Goal: Task Accomplishment & Management: Complete application form

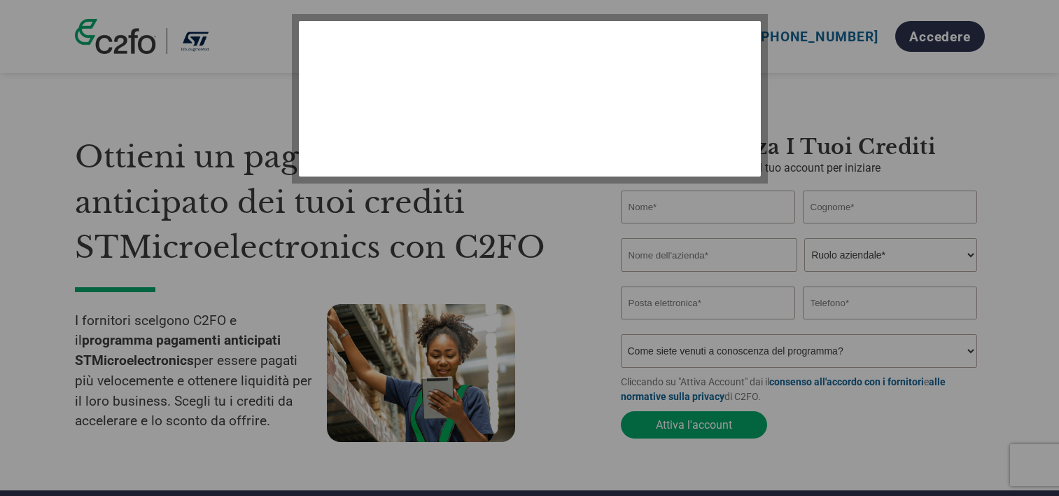
select select "it-IT"
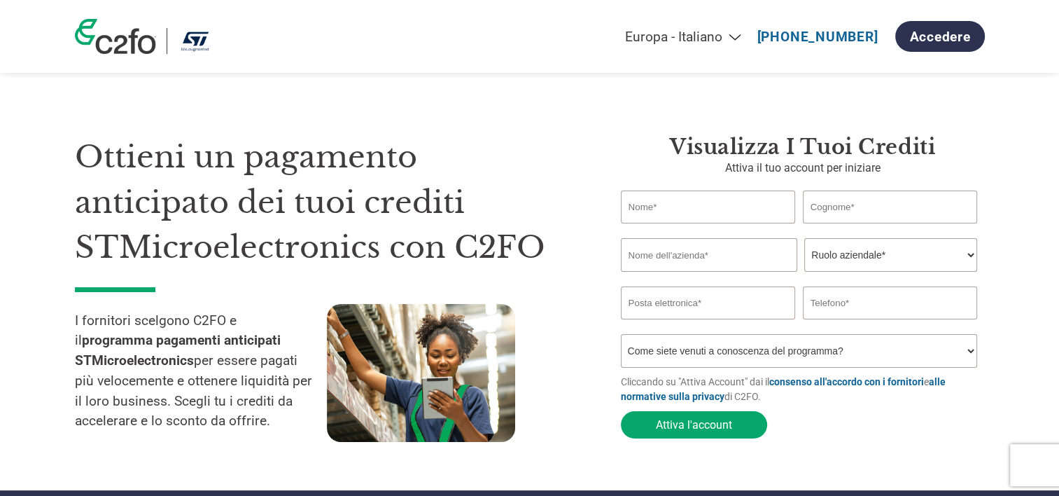
click at [658, 210] on input "text" at bounding box center [708, 206] width 175 height 33
type input "[PERSON_NAME]"
type input "[PERSON_NAME][EMAIL_ADDRESS][DOMAIN_NAME]"
click at [685, 257] on input "text" at bounding box center [709, 255] width 176 height 34
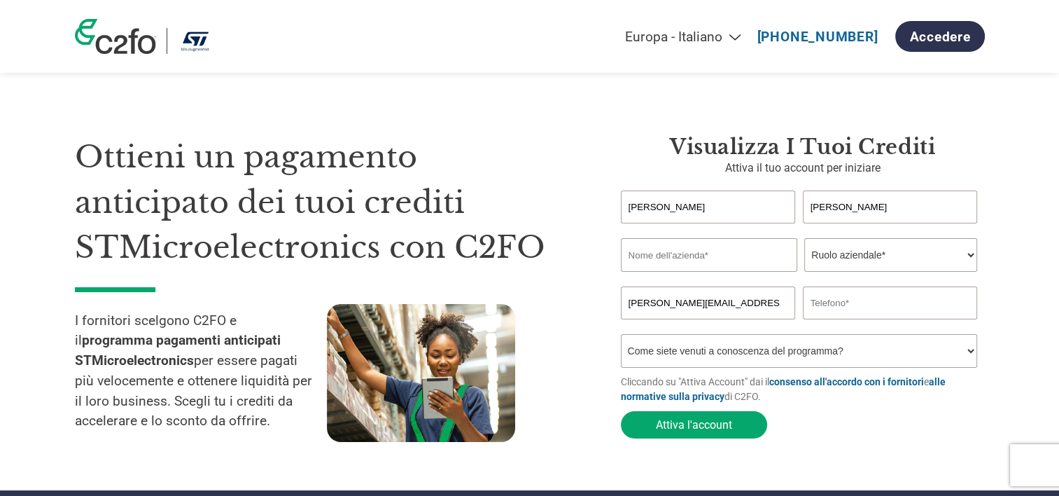
type input "c"
type input "Centro Diagnostico italiano"
click at [863, 252] on select "Ruolo aziendale* CFO Controllore finanziario Gestore crediti Direttore finanzia…" at bounding box center [890, 255] width 173 height 34
select select "OTHER"
click at [804, 239] on select "Ruolo aziendale* CFO Controllore finanziario Gestore crediti Direttore finanzia…" at bounding box center [890, 255] width 173 height 34
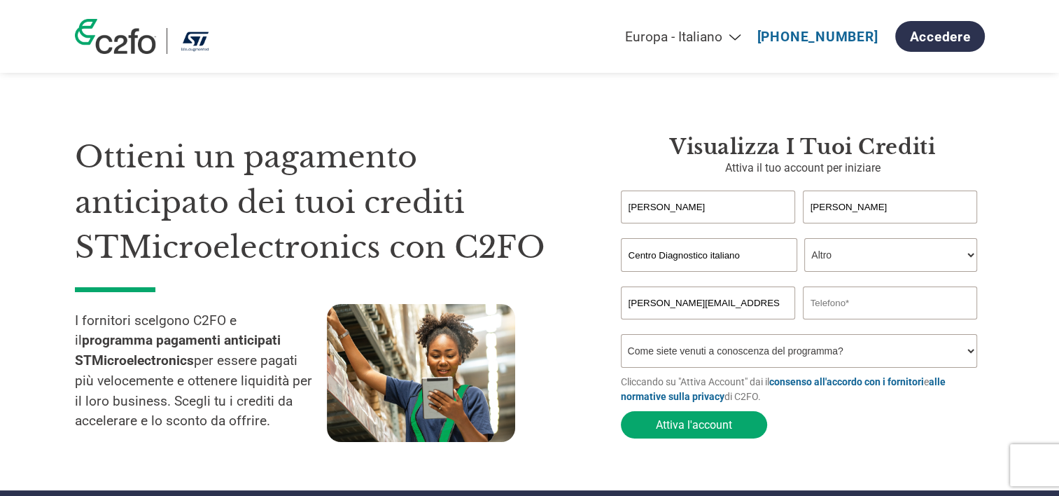
click at [720, 350] on select "Come siete venuti a conoscenza del programma? Abbiamo ricevuto una lettera Tram…" at bounding box center [799, 351] width 357 height 34
select select "Email"
click at [621, 337] on select "Come siete venuti a conoscenza del programma? Abbiamo ricevuto una lettera Tram…" at bounding box center [799, 351] width 357 height 34
click at [715, 424] on button "Attiva l'account" at bounding box center [694, 424] width 146 height 27
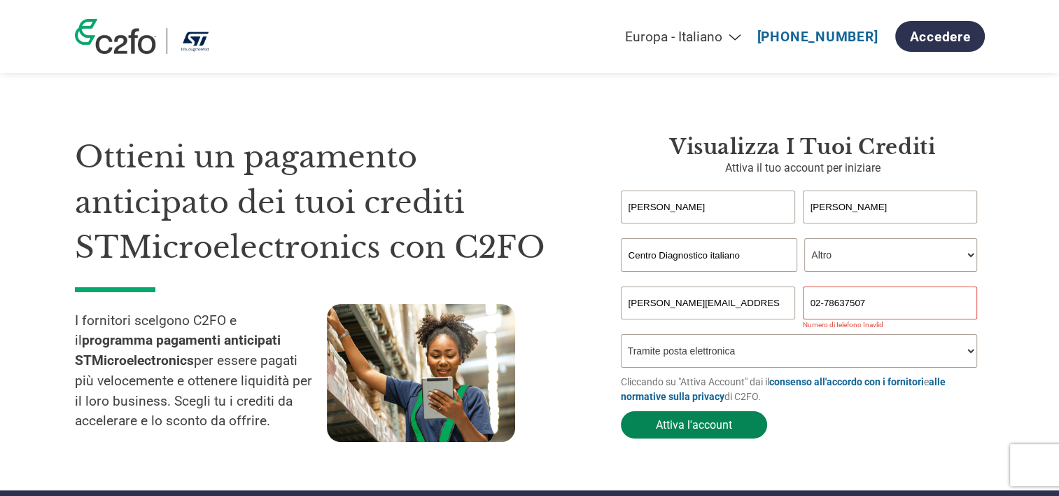
type input "02-78637507"
click at [641, 438] on button "Attiva l'account" at bounding box center [694, 424] width 146 height 27
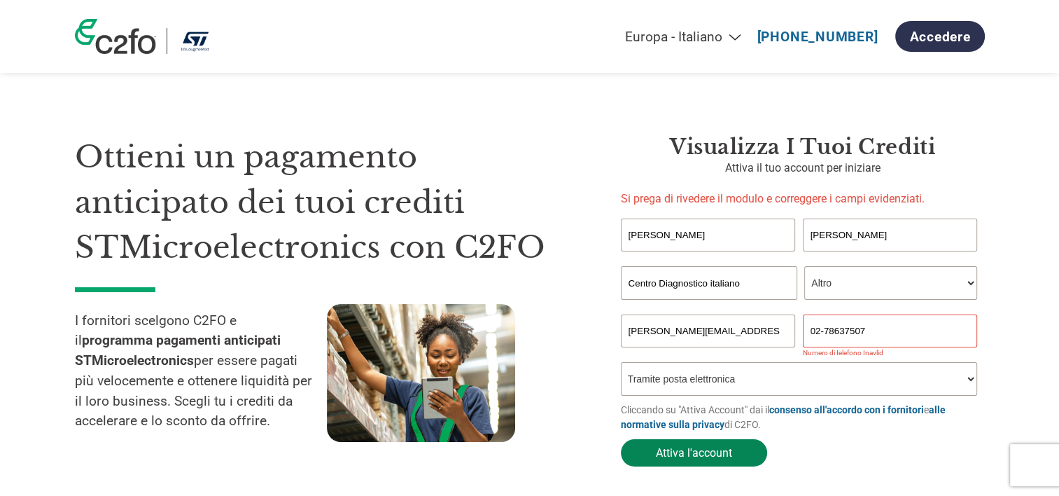
click at [674, 461] on button "Attiva l'account" at bounding box center [694, 452] width 146 height 27
drag, startPoint x: 886, startPoint y: 335, endPoint x: 764, endPoint y: 329, distance: 122.7
click at [764, 329] on div "[PERSON_NAME][EMAIL_ADDRESS][DOMAIN_NAME] 02-78637507" at bounding box center [803, 330] width 364 height 33
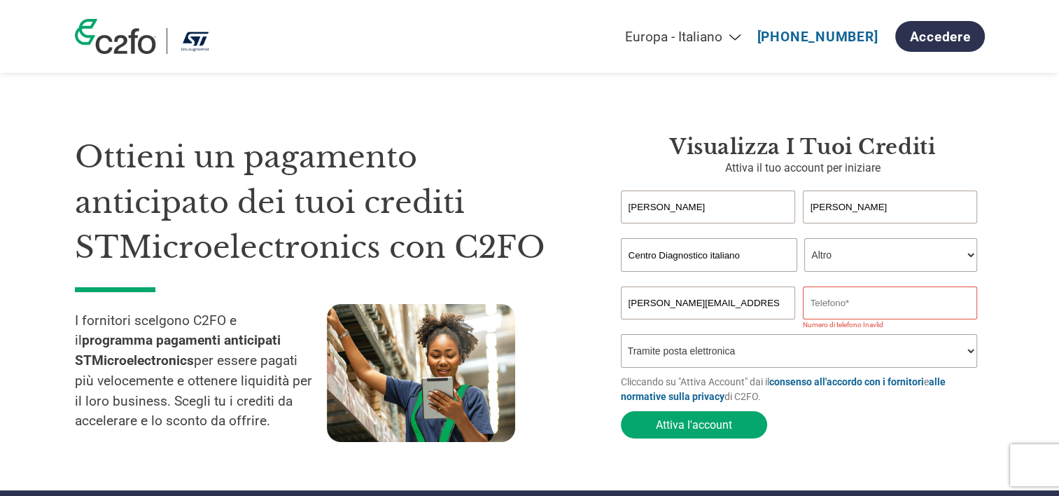
paste input "0278637490"
type input "02786371"
click at [700, 429] on button "Attiva l'account" at bounding box center [694, 424] width 146 height 27
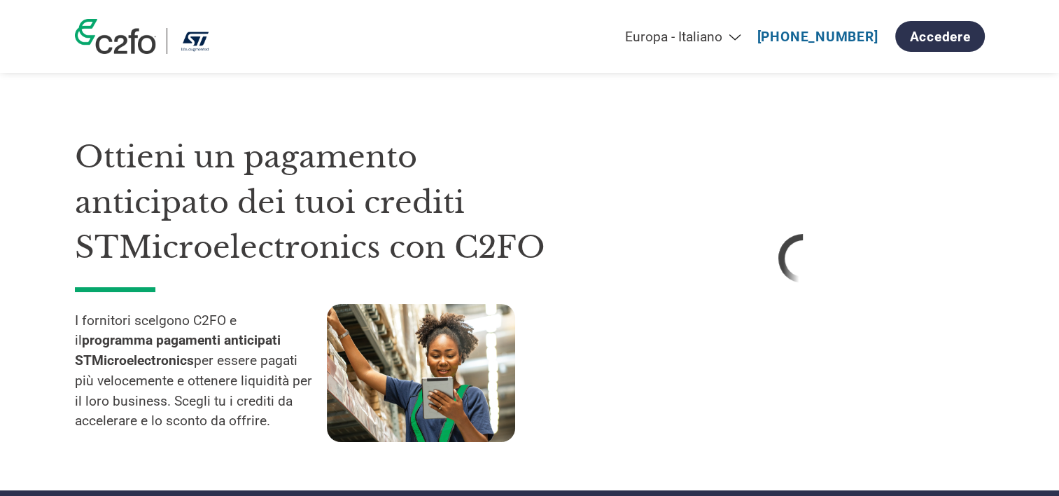
select select "it-IT"
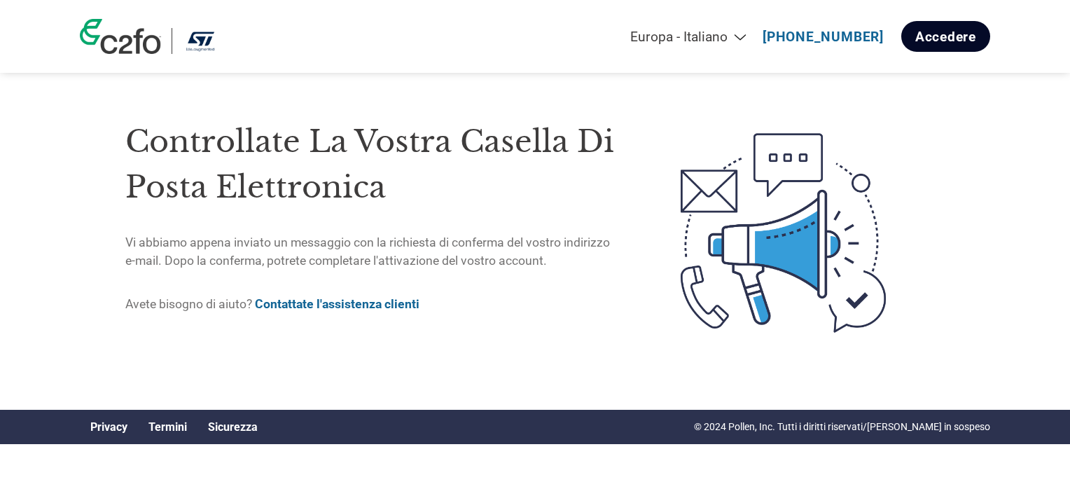
click at [955, 36] on link "Accedere" at bounding box center [945, 36] width 89 height 31
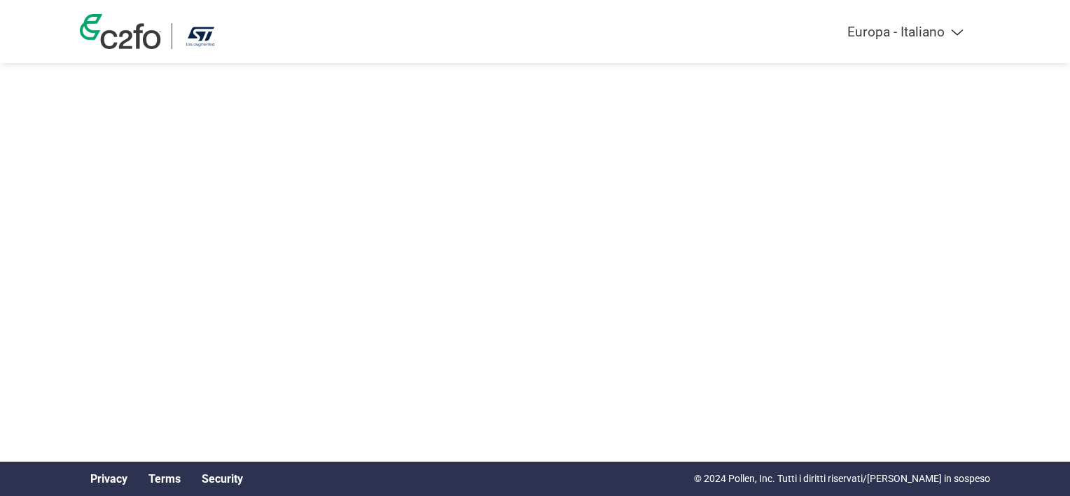
select select "it-IT"
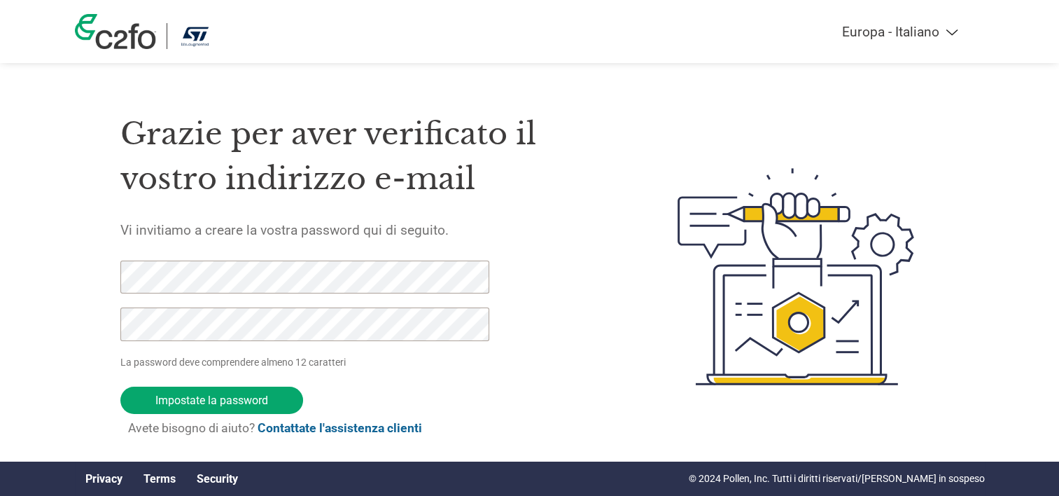
scroll to position [1, 0]
